Goal: Check status: Check status

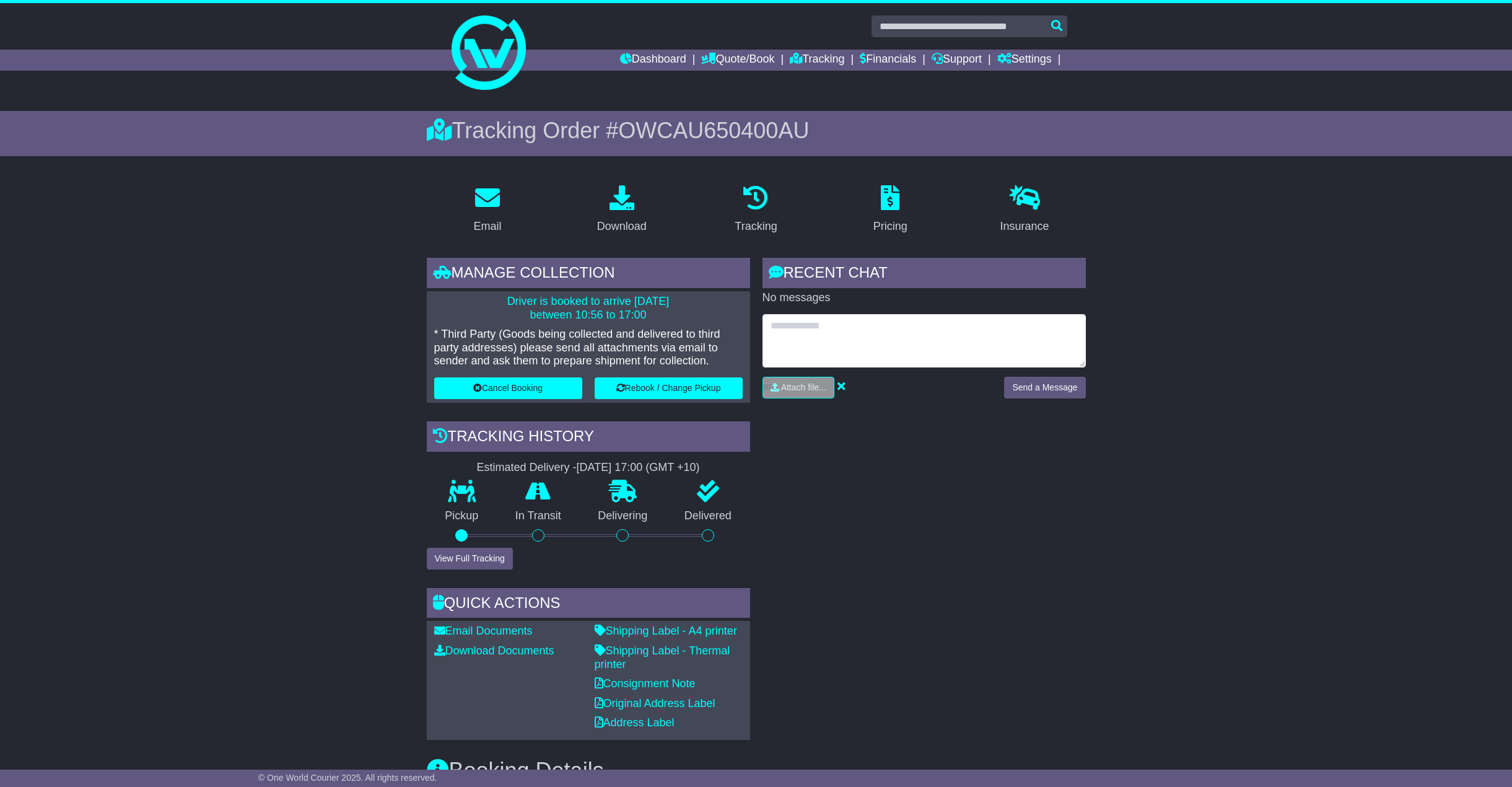
click at [853, 333] on textarea at bounding box center [924, 341] width 323 height 53
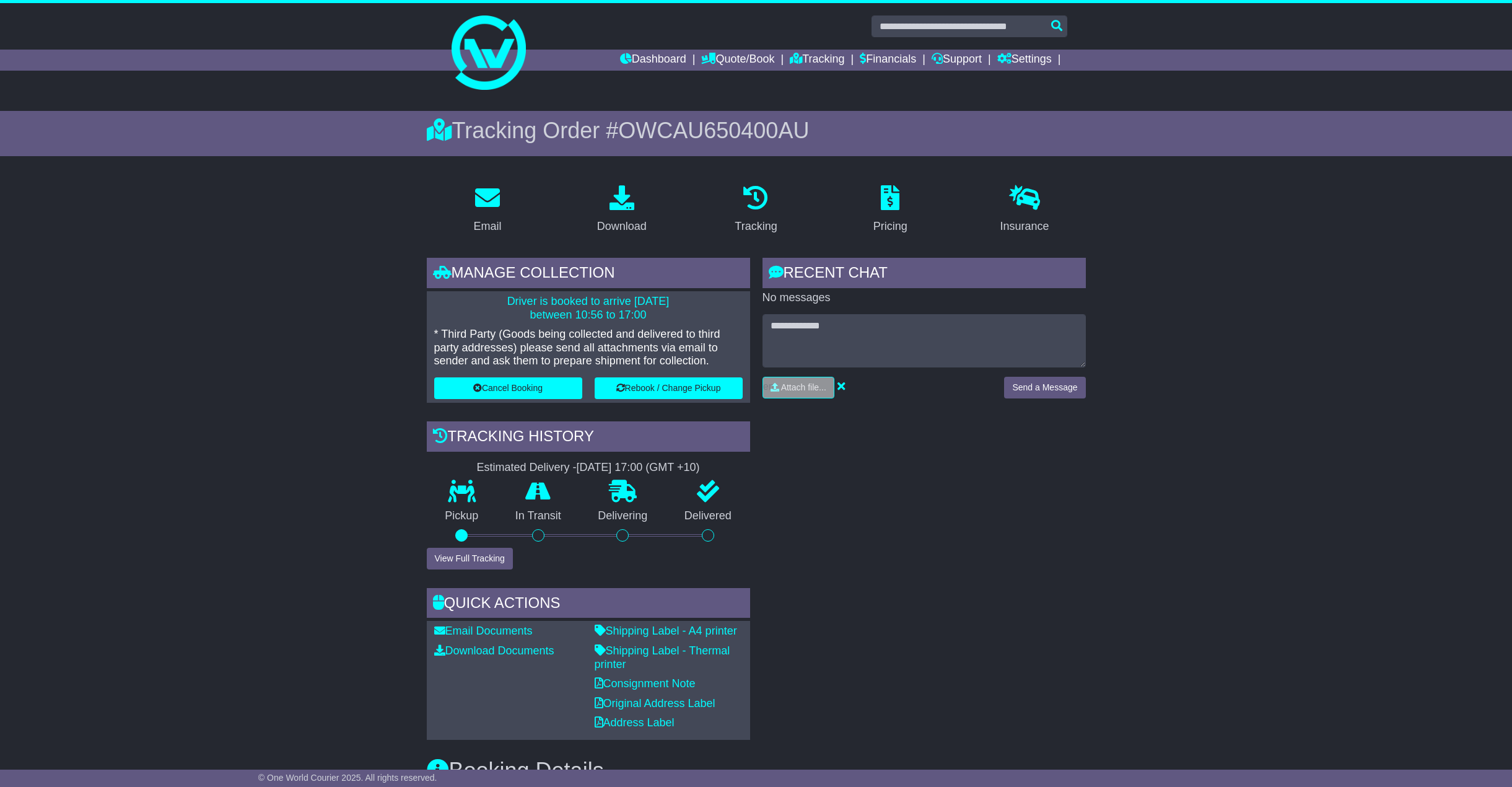
click at [657, 137] on span "OWCAU650400AU" at bounding box center [713, 131] width 191 height 25
copy span "OWCAU650400AU"
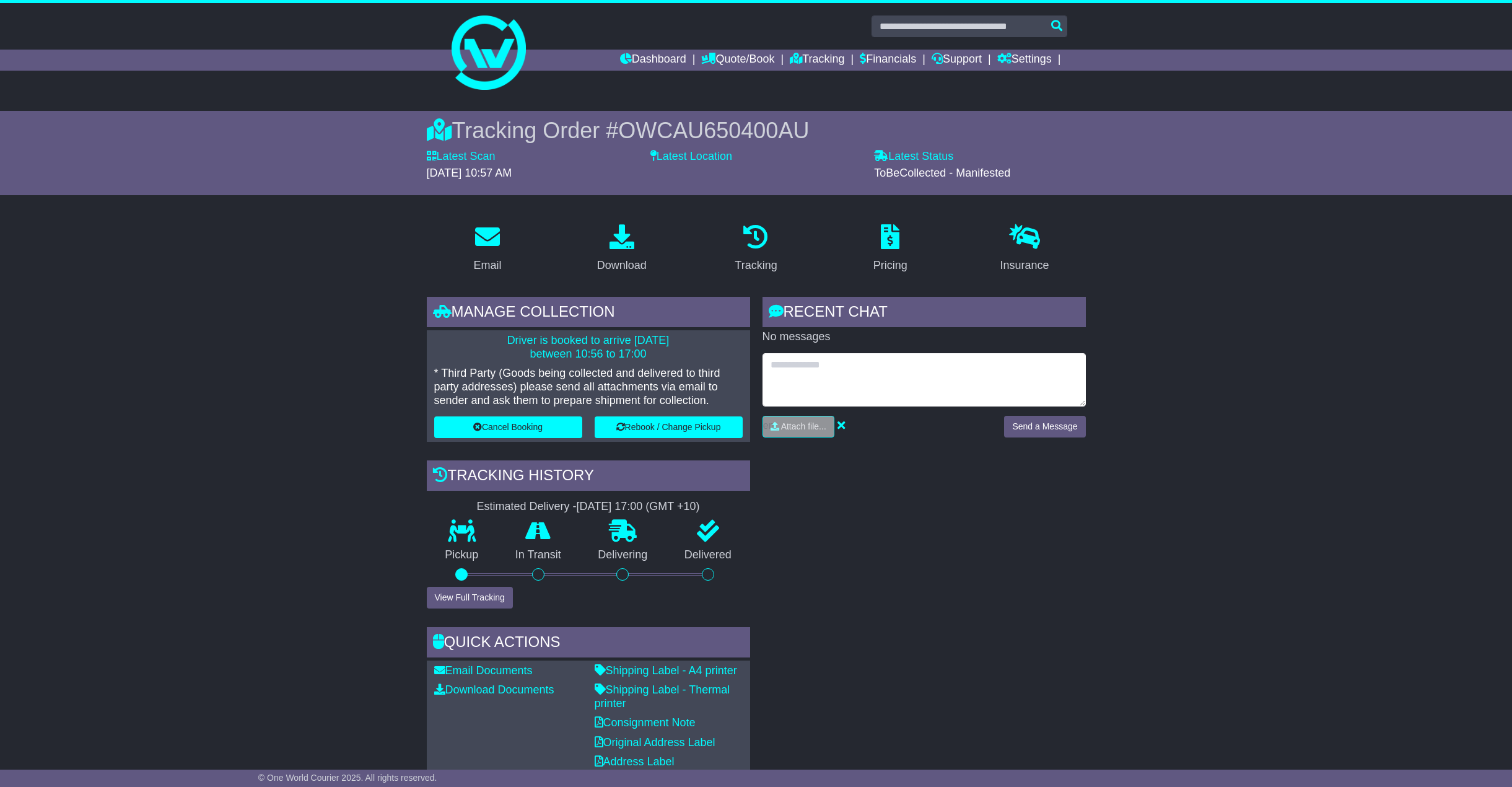
click at [870, 386] on textarea at bounding box center [924, 379] width 323 height 53
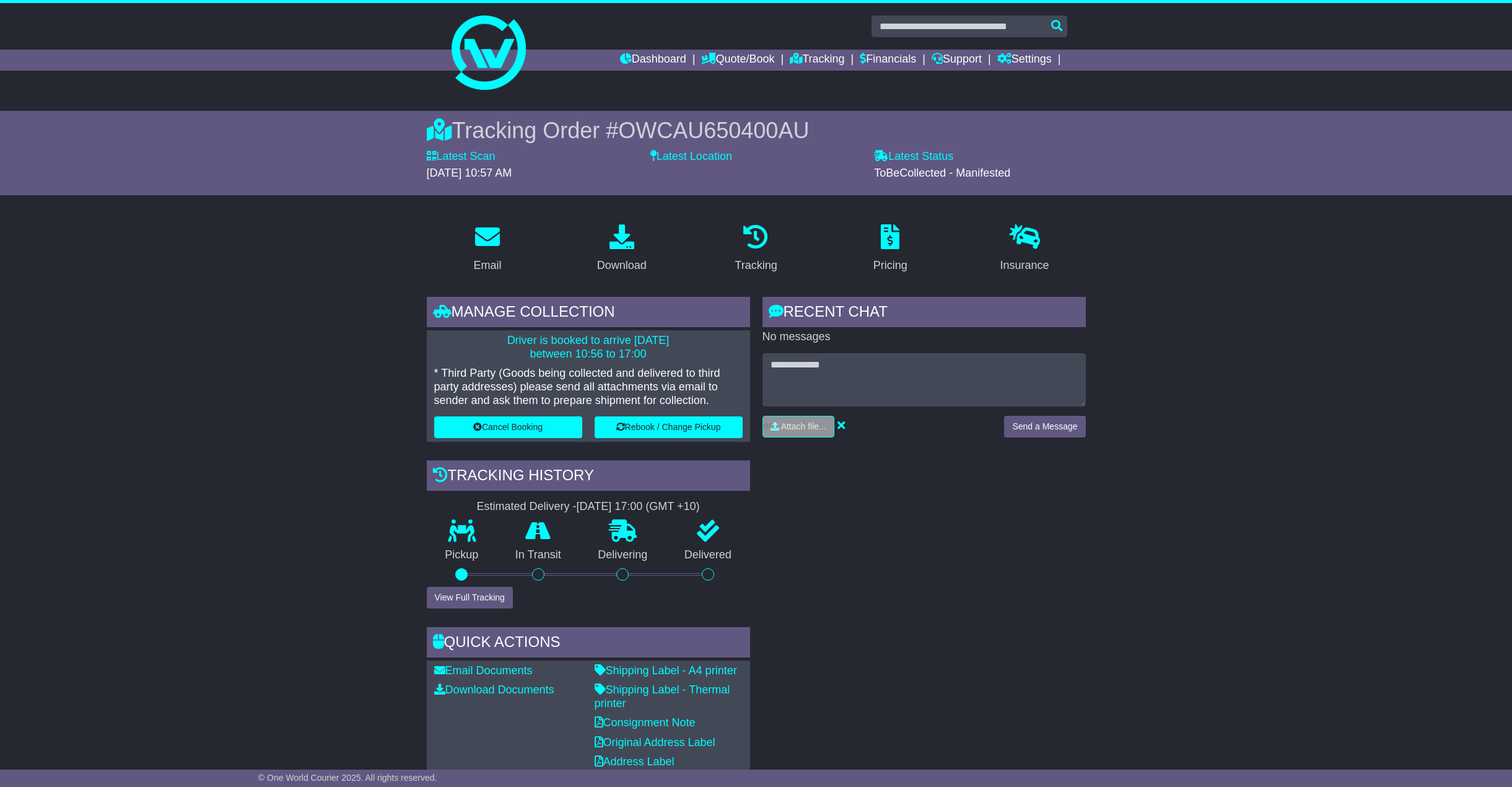
click at [908, 561] on div "RECENT CHAT Loading... No messages Attach file..." at bounding box center [924, 538] width 335 height 482
